Goal: Communication & Community: Ask a question

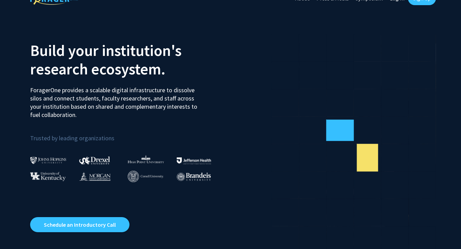
scroll to position [8, 0]
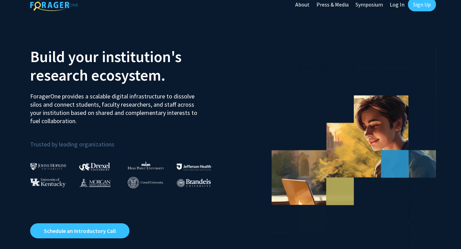
click at [417, 9] on link "Sign Up" at bounding box center [422, 5] width 28 height 14
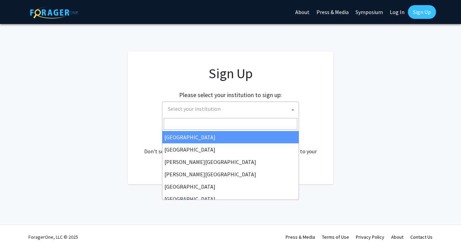
click at [228, 110] on span "Select your institution" at bounding box center [232, 109] width 134 height 14
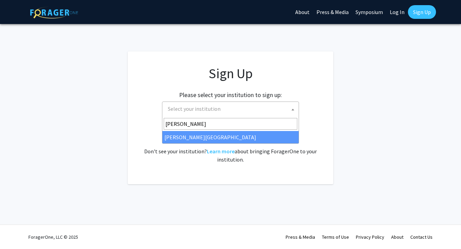
type input "[PERSON_NAME]"
select select "21"
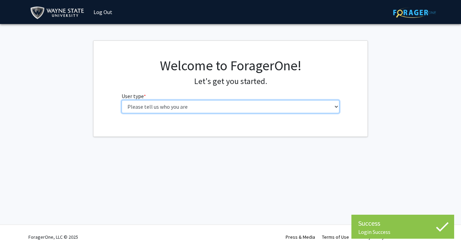
select select "1: undergrad"
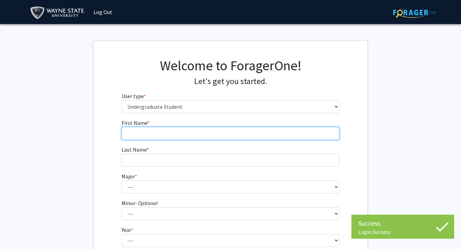
click at [253, 132] on input "First Name * required" at bounding box center [231, 133] width 218 height 13
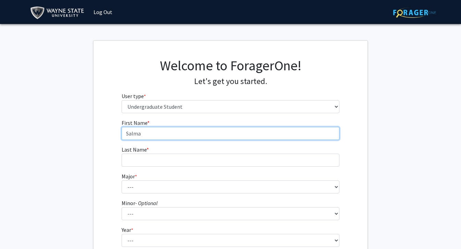
type input "Salma"
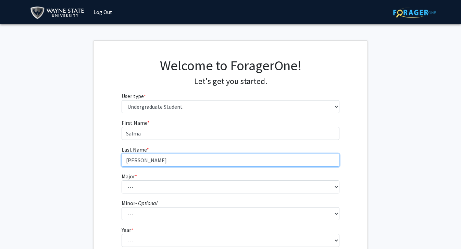
type input "Abdrabou"
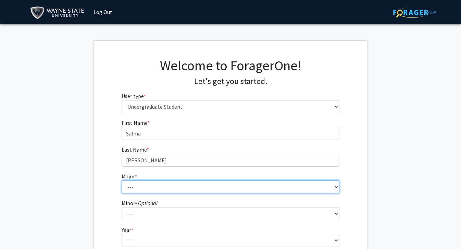
select select "90: 1870"
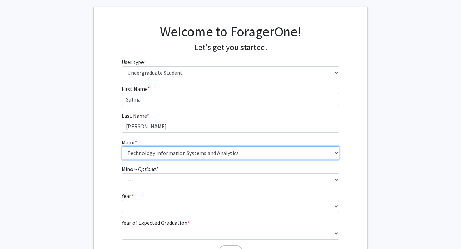
scroll to position [53, 0]
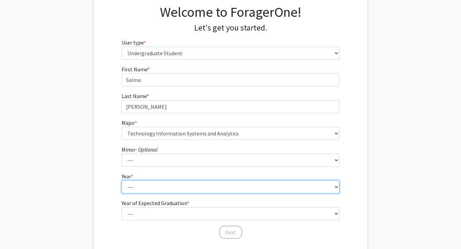
select select "3: junior"
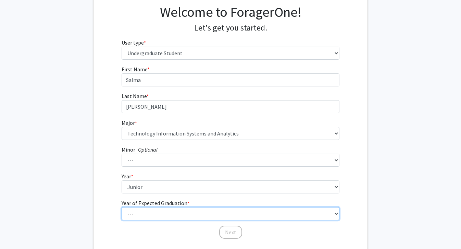
select select "3: 2027"
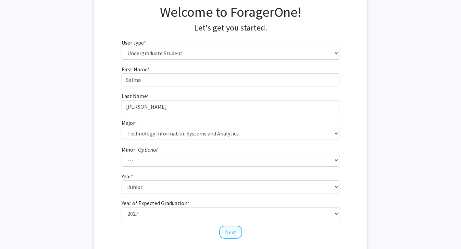
click at [231, 234] on button "Next" at bounding box center [230, 231] width 23 height 13
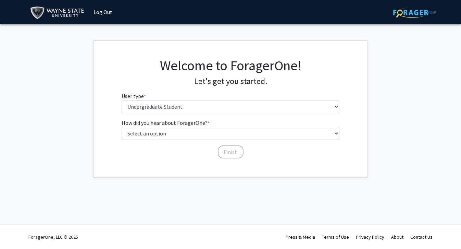
scroll to position [0, 0]
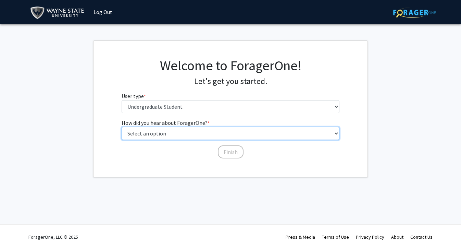
select select "3: university_website"
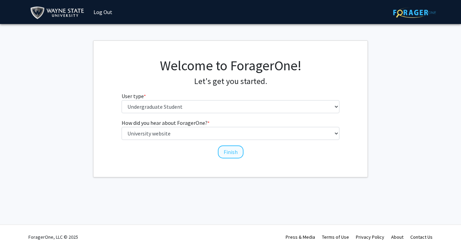
click at [227, 157] on button "Finish" at bounding box center [231, 151] width 26 height 13
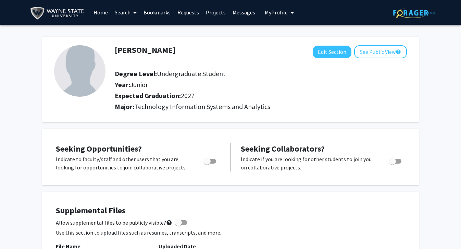
click at [208, 12] on link "Projects" at bounding box center [215, 12] width 27 height 24
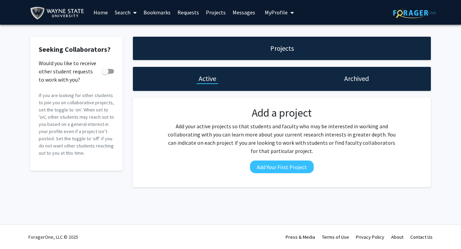
click at [99, 12] on link "Home" at bounding box center [100, 12] width 21 height 24
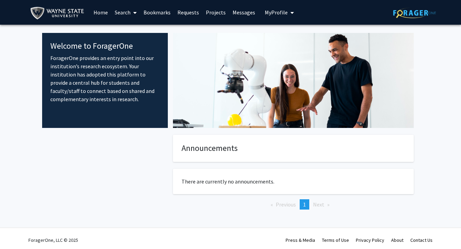
click at [134, 11] on icon at bounding box center [134, 12] width 3 height 5
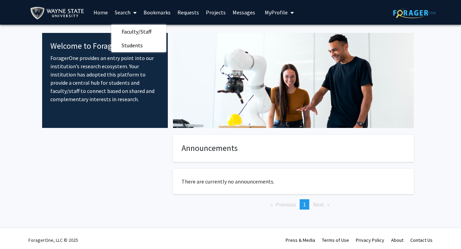
click at [280, 12] on span "My Profile" at bounding box center [276, 12] width 23 height 7
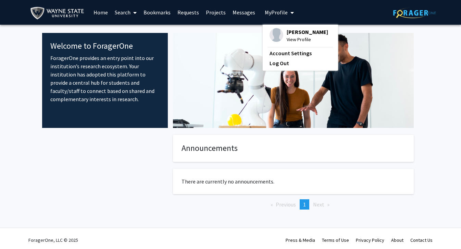
click at [251, 10] on link "Messages" at bounding box center [243, 12] width 29 height 24
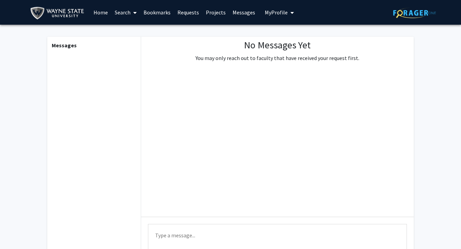
click at [207, 12] on link "Projects" at bounding box center [215, 12] width 27 height 24
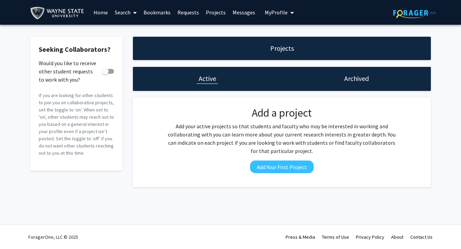
click at [188, 11] on link "Requests" at bounding box center [188, 12] width 28 height 24
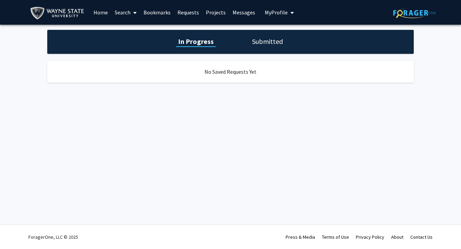
click at [166, 14] on link "Bookmarks" at bounding box center [157, 12] width 34 height 24
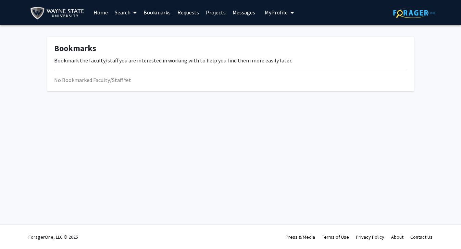
click at [135, 9] on span at bounding box center [133, 13] width 6 height 24
click at [105, 13] on link "Home" at bounding box center [100, 12] width 21 height 24
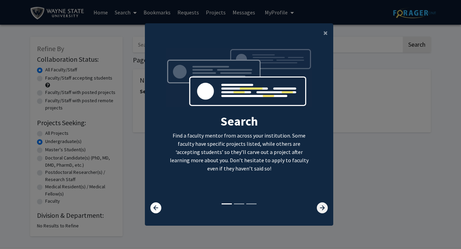
click at [323, 210] on icon at bounding box center [322, 207] width 11 height 11
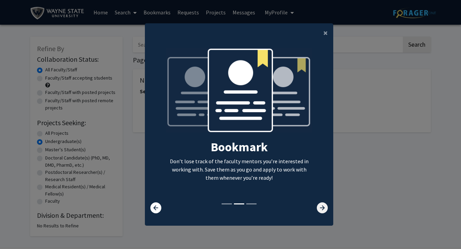
click at [323, 211] on icon at bounding box center [322, 207] width 11 height 11
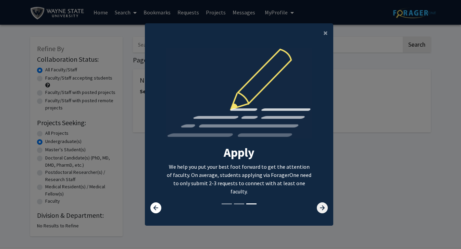
click at [323, 211] on icon at bounding box center [322, 207] width 11 height 11
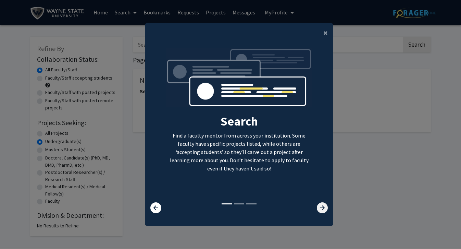
click at [323, 211] on icon at bounding box center [322, 207] width 11 height 11
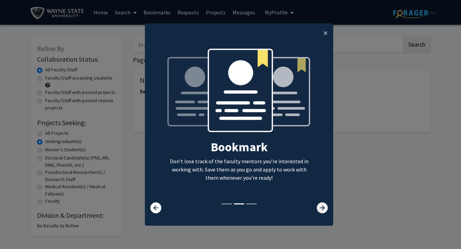
click at [323, 211] on icon at bounding box center [322, 207] width 11 height 11
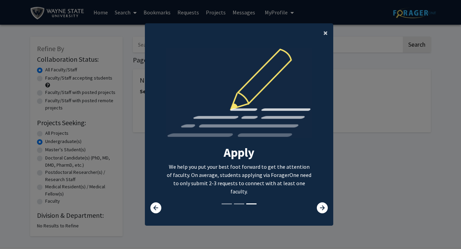
click at [324, 29] on span "×" at bounding box center [325, 32] width 4 height 11
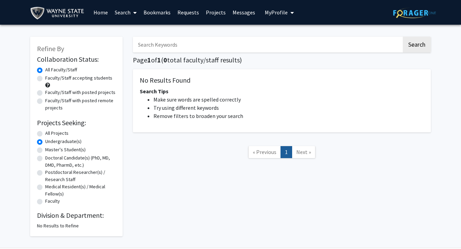
click at [193, 43] on input "Search Keywords" at bounding box center [267, 45] width 269 height 16
type input "economics"
click at [416, 46] on button "Search" at bounding box center [417, 45] width 28 height 16
radio input "true"
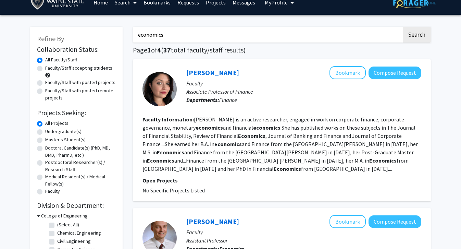
scroll to position [22, 0]
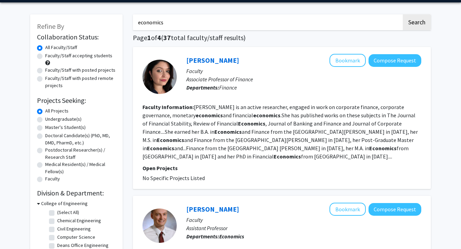
click at [156, 169] on p "Open Projects" at bounding box center [281, 168] width 279 height 8
click at [288, 69] on p "Faculty" at bounding box center [303, 71] width 235 height 8
click at [293, 74] on p "Faculty" at bounding box center [303, 71] width 235 height 8
click at [288, 156] on section "Faculty Information: [PERSON_NAME] is an active researcher, engaged in work on …" at bounding box center [281, 132] width 279 height 58
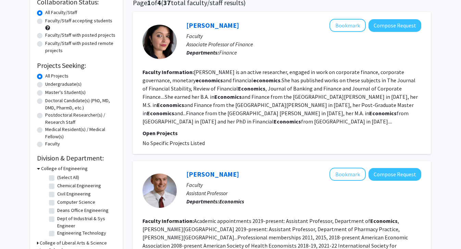
scroll to position [60, 0]
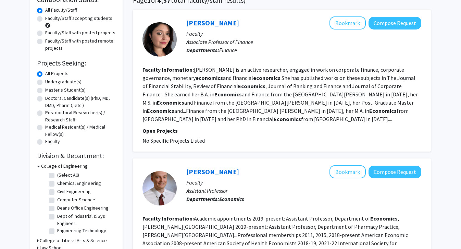
click at [158, 131] on p "Open Projects" at bounding box center [281, 130] width 279 height 8
click at [167, 132] on p "Open Projects" at bounding box center [281, 130] width 279 height 8
click at [255, 27] on div "[PERSON_NAME] Bookmark Compose Request" at bounding box center [303, 22] width 235 height 13
click at [223, 22] on link "[PERSON_NAME]" at bounding box center [212, 22] width 53 height 9
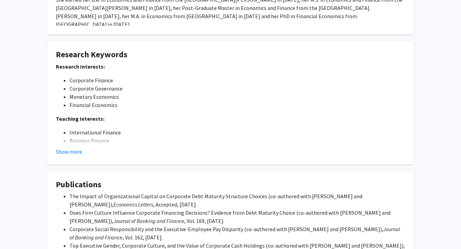
scroll to position [203, 0]
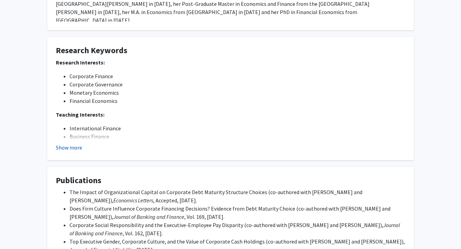
click at [72, 148] on button "Show more" at bounding box center [69, 147] width 26 height 8
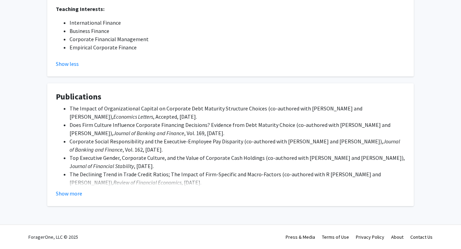
scroll to position [309, 0]
click at [70, 191] on button "Show more" at bounding box center [69, 193] width 26 height 8
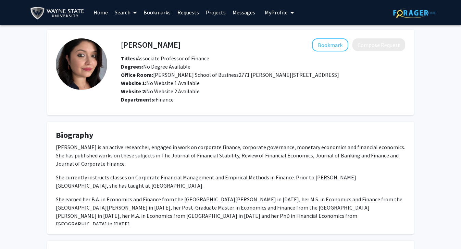
scroll to position [0, 0]
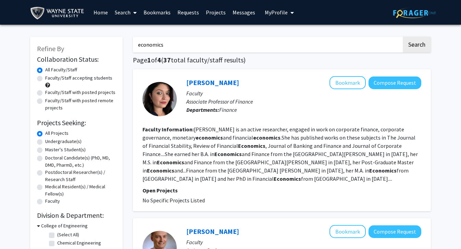
click at [153, 48] on input "economics" at bounding box center [267, 45] width 269 height 16
type input "biology"
click at [416, 46] on button "Search" at bounding box center [417, 45] width 28 height 16
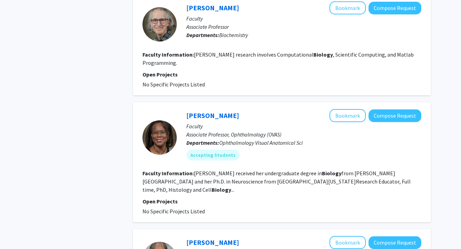
scroll to position [822, 0]
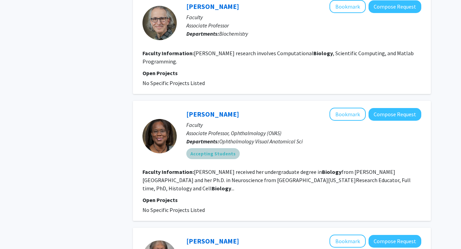
click at [250, 147] on div "Accepting Students" at bounding box center [304, 154] width 238 height 14
click at [197, 110] on link "[PERSON_NAME]" at bounding box center [212, 114] width 53 height 9
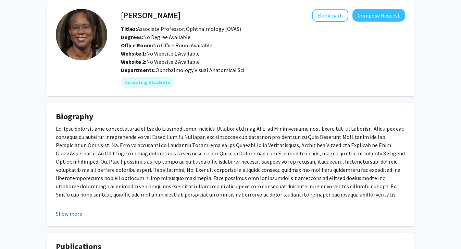
scroll to position [31, 0]
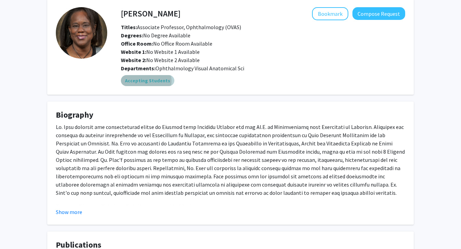
click at [146, 82] on mat-chip "Accepting Students" at bounding box center [147, 80] width 53 height 11
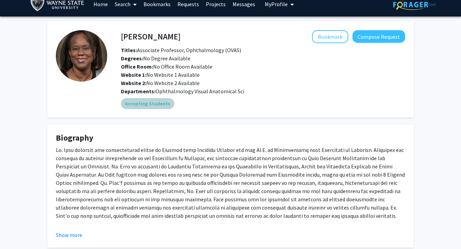
scroll to position [9, 0]
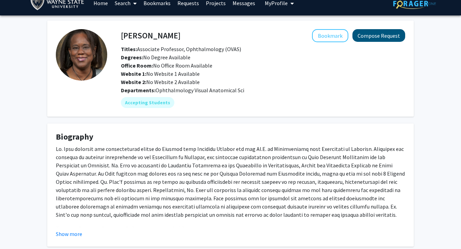
click at [352, 36] on button "Compose Request" at bounding box center [378, 35] width 53 height 13
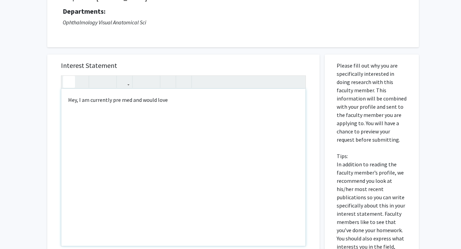
scroll to position [69, 0]
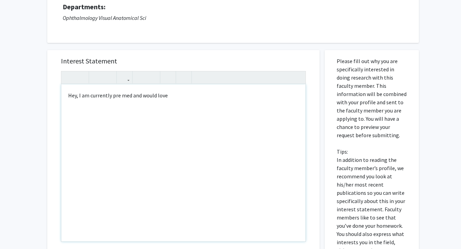
click at [110, 96] on div "Hey, I am currently pre med and would love" at bounding box center [183, 162] width 244 height 157
click at [135, 95] on div "Hey, I am currently a pre med and would love" at bounding box center [183, 162] width 244 height 157
click at [198, 97] on div "Hey, I am currently a pre med student and would love" at bounding box center [183, 162] width 244 height 157
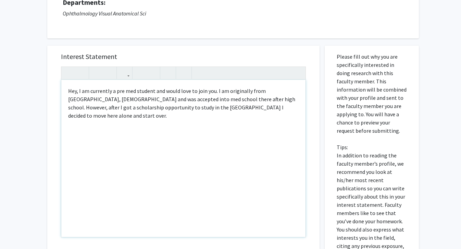
scroll to position [74, 0]
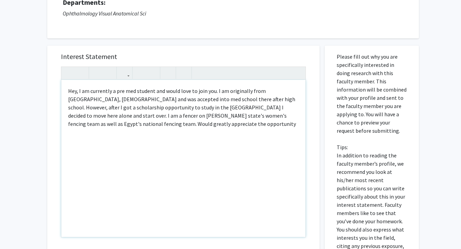
type textarea "Hey, I am currently a pre med student and would love to join you. I am original…"
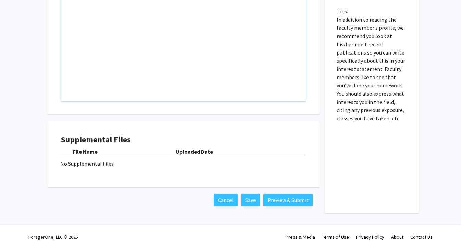
scroll to position [210, 0]
click at [275, 198] on button "Preview & Submit" at bounding box center [287, 199] width 49 height 12
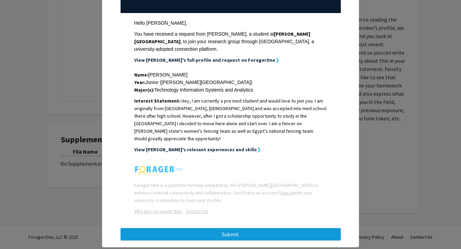
scroll to position [90, 0]
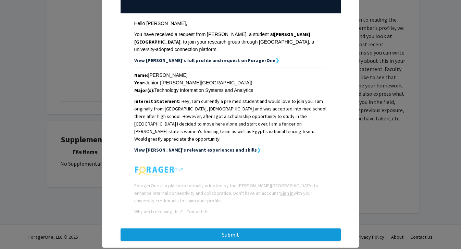
click at [216, 228] on button "Submit" at bounding box center [231, 234] width 220 height 12
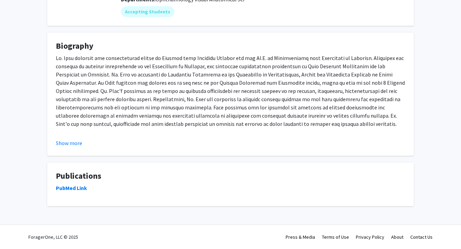
scroll to position [100, 0]
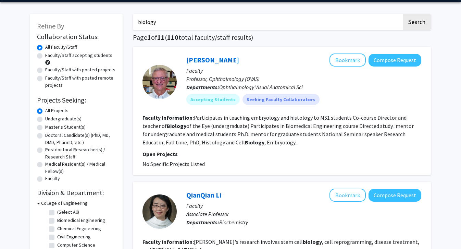
scroll to position [23, 0]
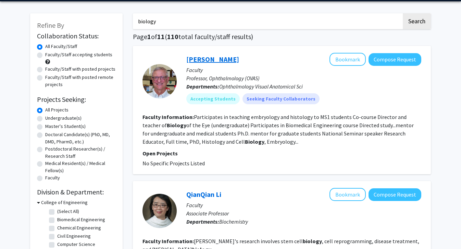
click at [214, 56] on link "[PERSON_NAME]" at bounding box center [212, 59] width 53 height 9
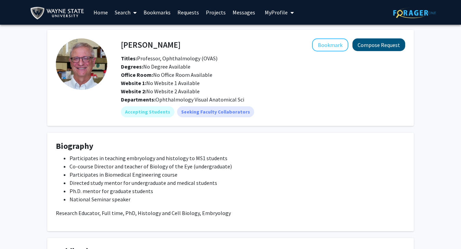
click at [352, 44] on button "Compose Request" at bounding box center [378, 44] width 53 height 13
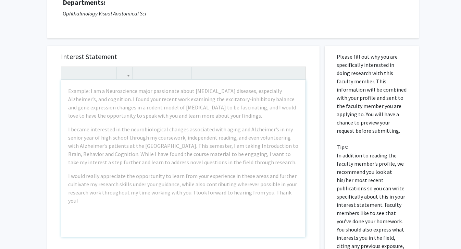
scroll to position [79, 0]
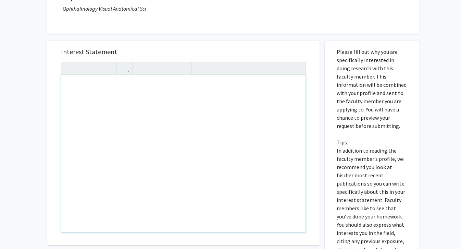
drag, startPoint x: 68, startPoint y: 170, endPoint x: 95, endPoint y: 199, distance: 38.7
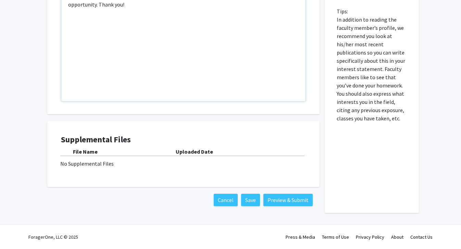
scroll to position [210, 0]
type textarea "<p>Hey, I hope you are doing well. I am currently a pre med major and would lov…"
click at [291, 198] on button "Preview & Submit" at bounding box center [287, 199] width 49 height 12
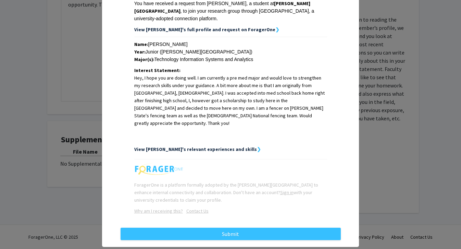
scroll to position [120, 0]
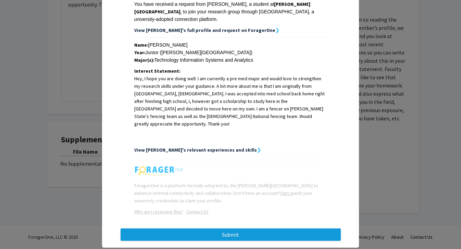
click at [218, 228] on button "Submit" at bounding box center [231, 234] width 220 height 12
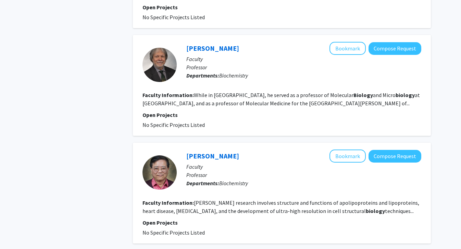
scroll to position [1030, 0]
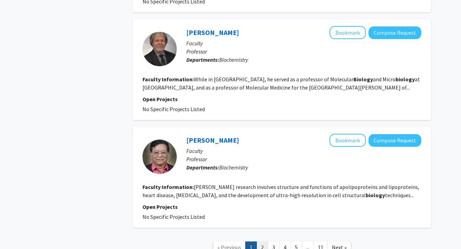
click at [264, 241] on link "2" at bounding box center [262, 247] width 12 height 12
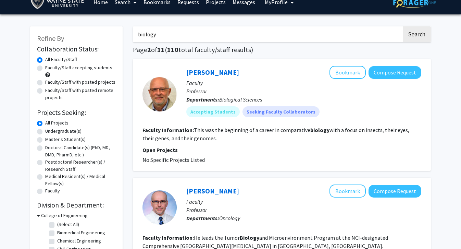
scroll to position [10, 0]
click at [233, 91] on p "Professor" at bounding box center [303, 91] width 235 height 8
click at [219, 73] on link "[PERSON_NAME]" at bounding box center [212, 72] width 53 height 9
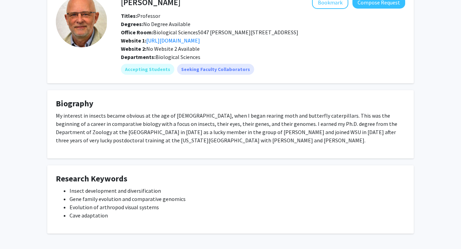
scroll to position [41, 0]
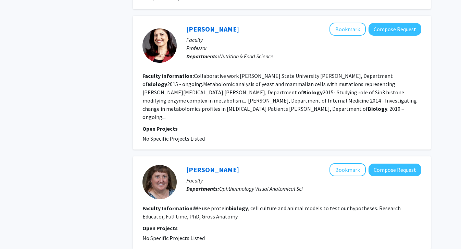
scroll to position [1027, 0]
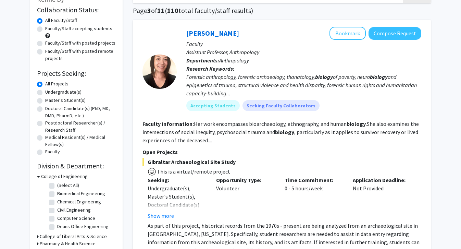
scroll to position [54, 0]
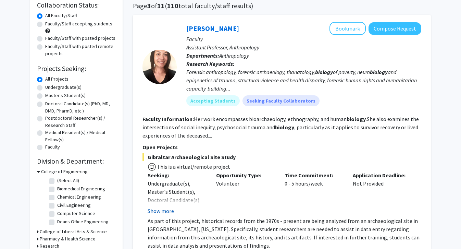
click at [160, 213] on button "Show more" at bounding box center [161, 210] width 26 height 8
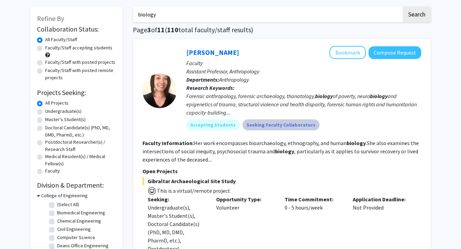
scroll to position [29, 0]
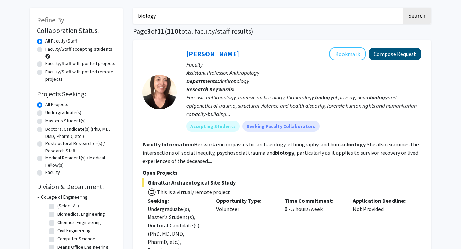
click at [393, 56] on button "Compose Request" at bounding box center [394, 54] width 53 height 13
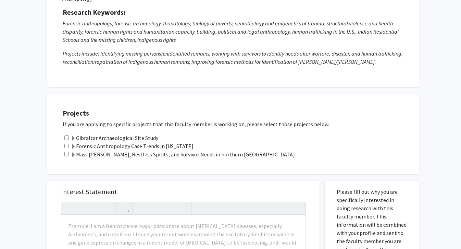
scroll to position [126, 0]
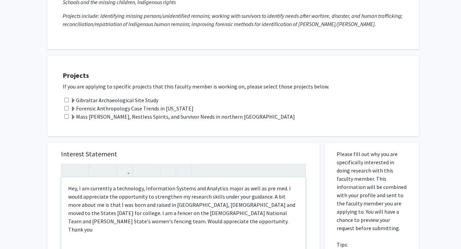
type textarea "<p>Hey, I am currently a technology, Information Systems and Analytics major as…"
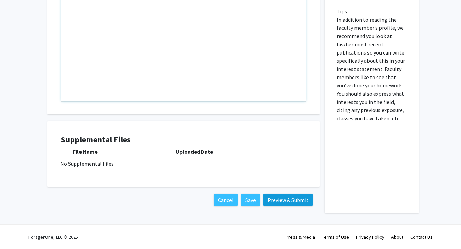
scroll to position [360, 0]
click at [280, 200] on button "Preview & Submit" at bounding box center [287, 199] width 49 height 12
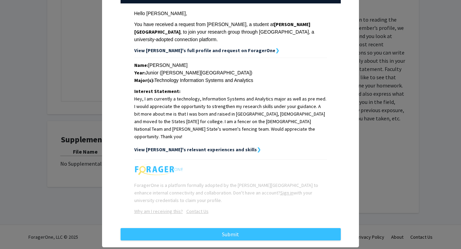
scroll to position [100, 0]
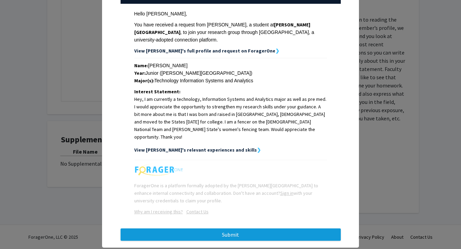
click at [249, 228] on button "Submit" at bounding box center [231, 234] width 220 height 12
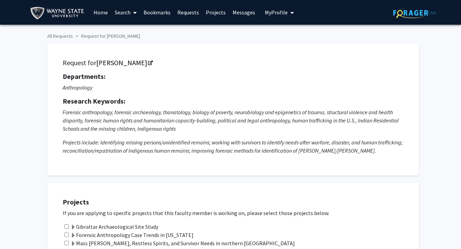
scroll to position [15, 0]
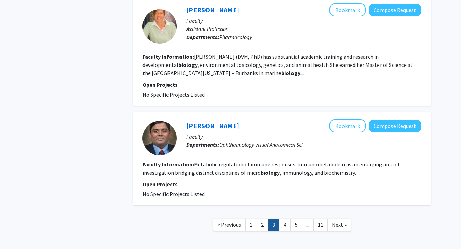
scroll to position [1401, 0]
click at [286, 219] on link "4" at bounding box center [285, 225] width 12 height 12
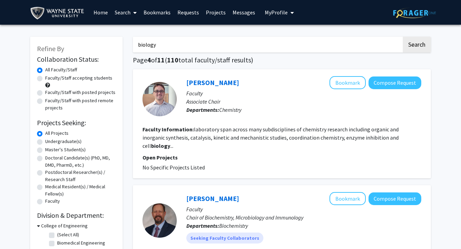
click at [164, 43] on input "biology" at bounding box center [267, 45] width 269 height 16
click at [161, 44] on input "biology" at bounding box center [267, 45] width 269 height 16
click at [150, 44] on input "biology" at bounding box center [267, 45] width 269 height 16
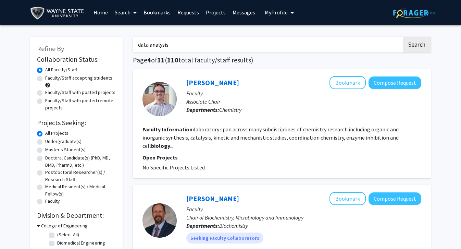
type input "data analysis"
click at [416, 46] on button "Search" at bounding box center [417, 45] width 28 height 16
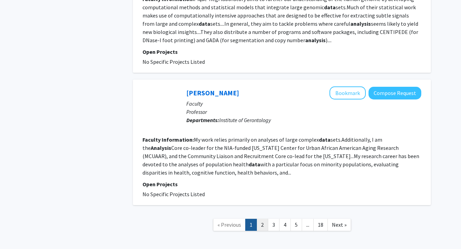
scroll to position [1475, 0]
click at [258, 219] on link "2" at bounding box center [262, 225] width 12 height 12
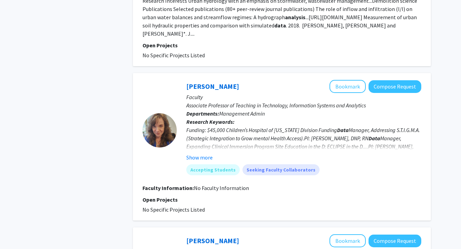
scroll to position [426, 0]
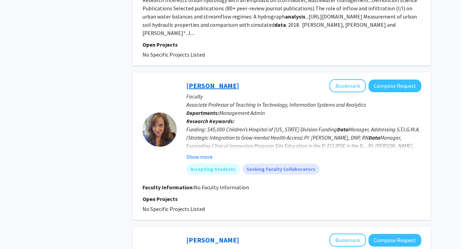
click at [230, 81] on link "[PERSON_NAME]" at bounding box center [212, 85] width 53 height 9
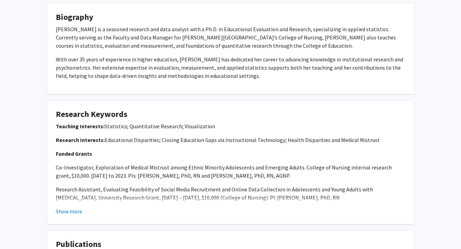
scroll to position [130, 0]
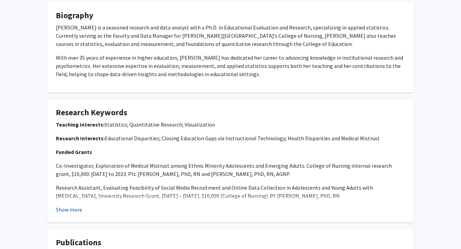
click at [66, 211] on button "Show more" at bounding box center [69, 209] width 26 height 8
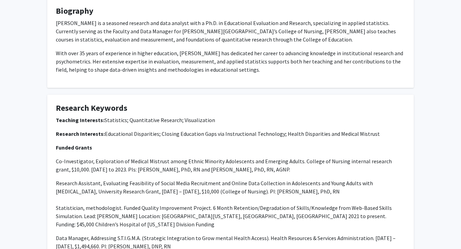
scroll to position [128, 0]
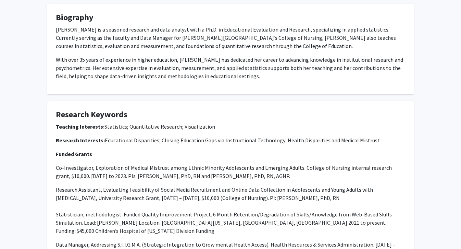
drag, startPoint x: 373, startPoint y: 145, endPoint x: 116, endPoint y: 16, distance: 287.4
copy div "[PERSON_NAME] is a seasoned research and data analyst with a Ph.D. in Education…"
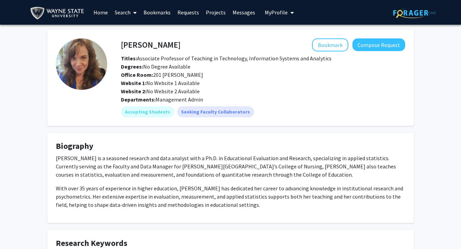
scroll to position [0, 0]
click at [293, 141] on fg-card "Biography [PERSON_NAME] is a seasoned research and data analyst with a Ph.D. in…" at bounding box center [230, 177] width 366 height 90
click at [352, 50] on button "Compose Request" at bounding box center [378, 44] width 53 height 13
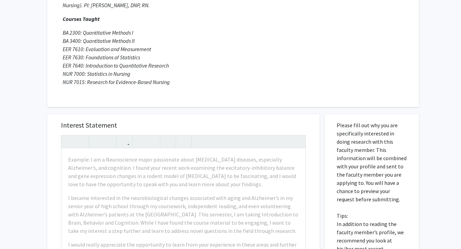
scroll to position [380, 0]
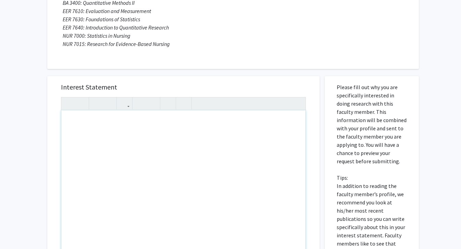
paste div "Note to users with screen readers: Please press Alt+0 or Option+0 to deactivate…"
type textarea "<p>Hi [PERSON_NAME],</p><br><p>My name is [Your Name], and I’m currently [your …"
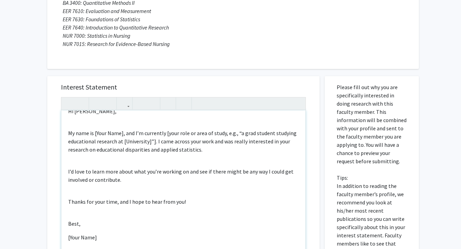
scroll to position [10, 0]
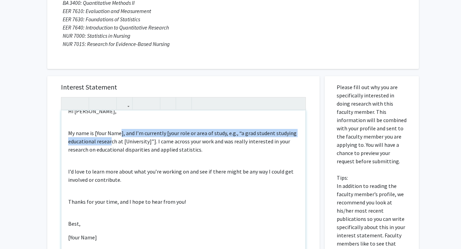
drag, startPoint x: 122, startPoint y: 126, endPoint x: 111, endPoint y: 129, distance: 11.2
click at [111, 129] on p "My name is [Your Name], and I’m currently [your role or area of study, e.g., “a…" at bounding box center [183, 141] width 230 height 25
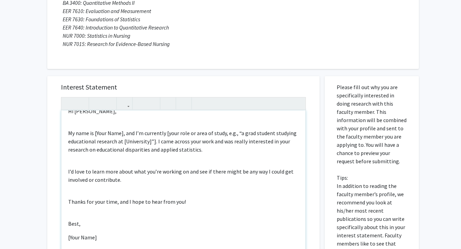
click at [113, 129] on p "My name is [Your Name], and I’m currently [your role or area of study, e.g., “a…" at bounding box center [183, 141] width 230 height 25
drag, startPoint x: 122, startPoint y: 126, endPoint x: 94, endPoint y: 127, distance: 27.7
click at [94, 129] on p "My name is [Your Name], and I’m currently [your role or area of study, e.g., “a…" at bounding box center [183, 141] width 230 height 25
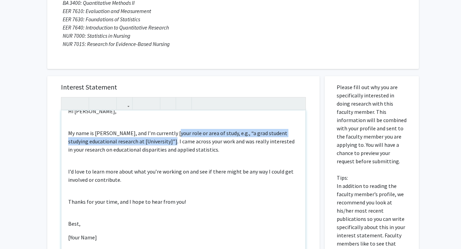
drag, startPoint x: 173, startPoint y: 134, endPoint x: 176, endPoint y: 126, distance: 8.7
click at [176, 129] on p "My name is [PERSON_NAME], and I’m currently [your role or area of study, e.g., …" at bounding box center [183, 141] width 230 height 25
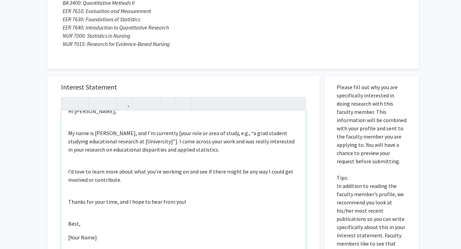
scroll to position [2, 0]
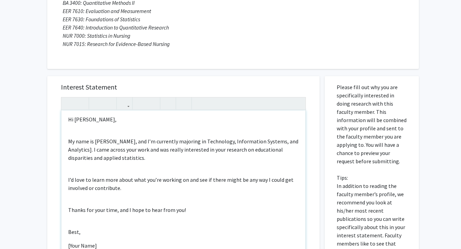
click at [91, 142] on p "My name is [PERSON_NAME], and I’m currently majoring in Technology, Information…" at bounding box center [183, 149] width 230 height 25
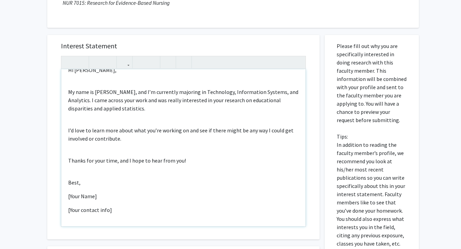
scroll to position [422, 0]
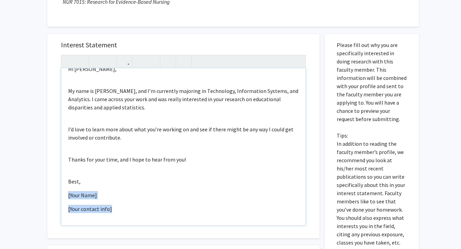
drag, startPoint x: 67, startPoint y: 187, endPoint x: 122, endPoint y: 214, distance: 60.9
click at [122, 214] on div "Hi [PERSON_NAME], My name is [PERSON_NAME], and I’m currently majoring in Techn…" at bounding box center [183, 146] width 244 height 157
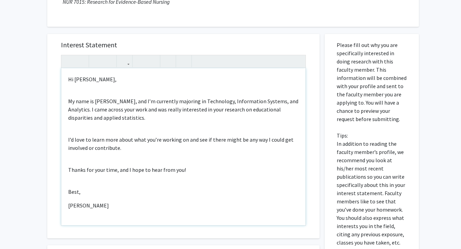
type textarea "<p>Hi [PERSON_NAME],</p><br><p>My name is [PERSON_NAME], and I’m currently majo…"
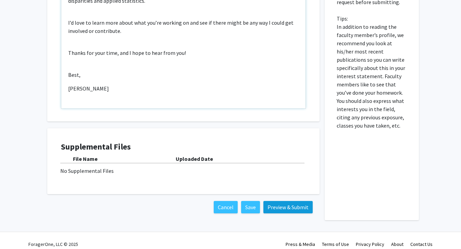
scroll to position [539, 0]
click at [291, 201] on button "Preview & Submit" at bounding box center [287, 207] width 49 height 12
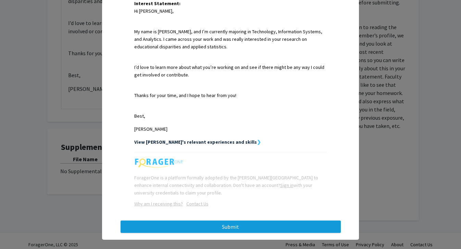
scroll to position [187, 0]
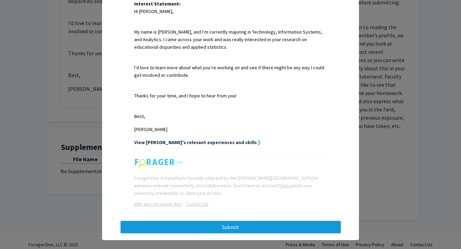
click at [226, 220] on button "Submit" at bounding box center [231, 226] width 220 height 12
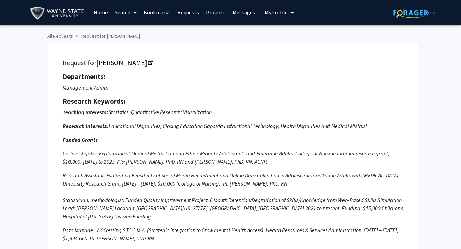
scroll to position [65, 0]
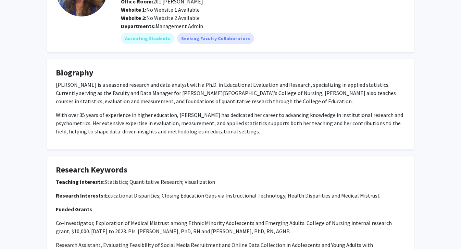
scroll to position [125, 0]
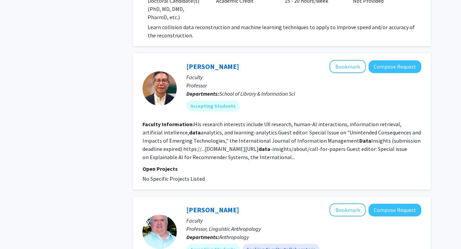
scroll to position [836, 0]
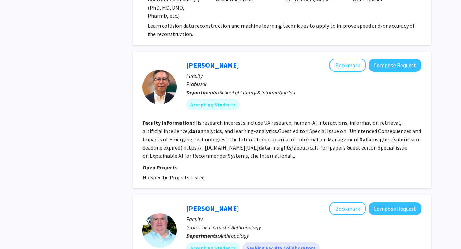
click at [219, 61] on link "[PERSON_NAME]" at bounding box center [212, 65] width 53 height 9
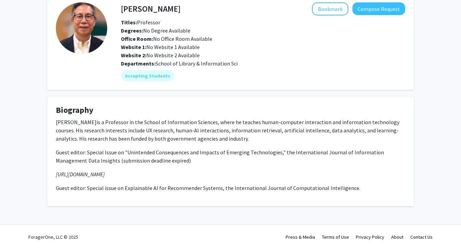
scroll to position [37, 0]
drag, startPoint x: 50, startPoint y: 119, endPoint x: 101, endPoint y: 228, distance: 120.2
click at [101, 228] on div "Skip navigation Home Search Bookmarks Requests Projects Messages My Profile [PE…" at bounding box center [230, 106] width 461 height 284
click at [49, 171] on fg-card "Biography [PERSON_NAME] is a Professor in the School of Information Sciences, w…" at bounding box center [230, 151] width 366 height 109
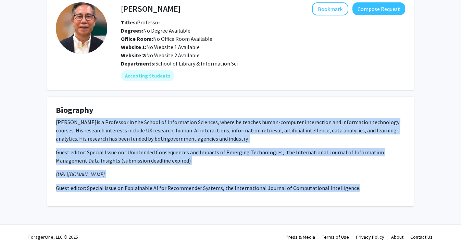
drag, startPoint x: 51, startPoint y: 121, endPoint x: 105, endPoint y: 204, distance: 99.6
click at [105, 204] on fg-card "Biography [PERSON_NAME] is a Professor in the School of Information Sciences, w…" at bounding box center [230, 151] width 366 height 109
copy div "[PERSON_NAME] is a Professor in the [GEOGRAPHIC_DATA], where he teaches human-c…"
click at [352, 5] on button "Compose Request" at bounding box center [378, 8] width 53 height 13
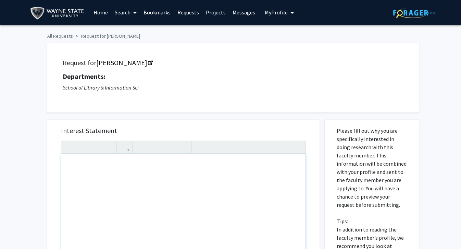
paste div "Note to users with screen readers: Please press Alt+0 or Option+0 to deactivate…"
type textarea "<p>Hi [PERSON_NAME],</p><br><p>My name is [PERSON_NAME], and I’m majoring in Te…"
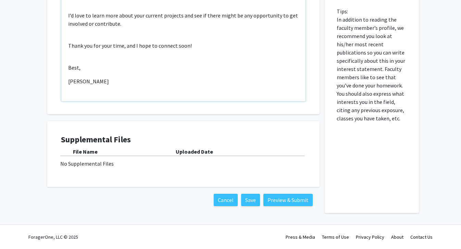
scroll to position [210, 0]
click at [287, 201] on button "Preview & Submit" at bounding box center [287, 199] width 49 height 12
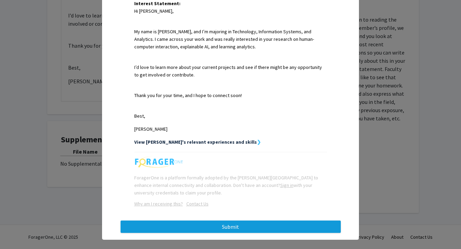
scroll to position [187, 0]
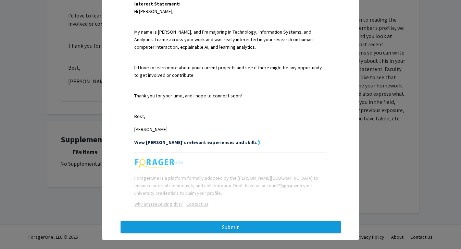
click at [296, 220] on button "Submit" at bounding box center [231, 226] width 220 height 12
